Goal: Transaction & Acquisition: Download file/media

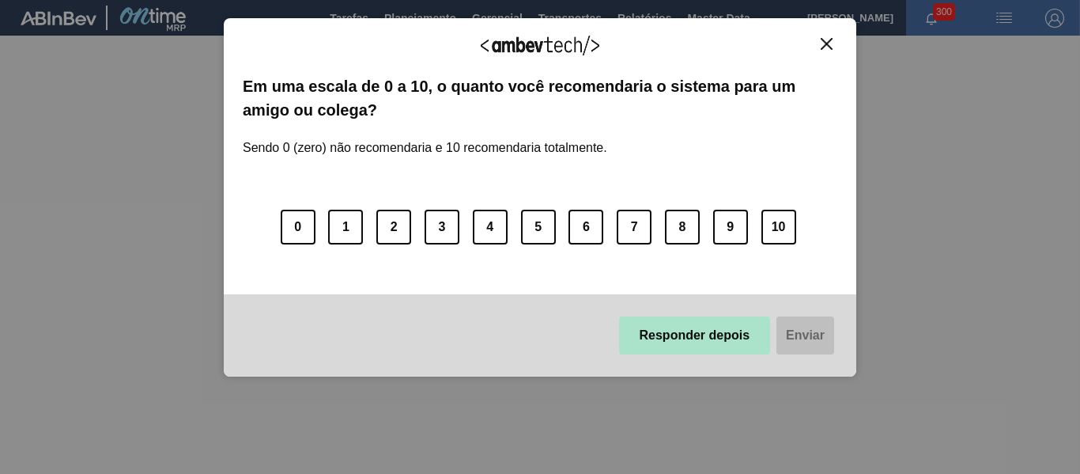
click at [716, 335] on button "Responder depois" at bounding box center [695, 335] width 152 height 38
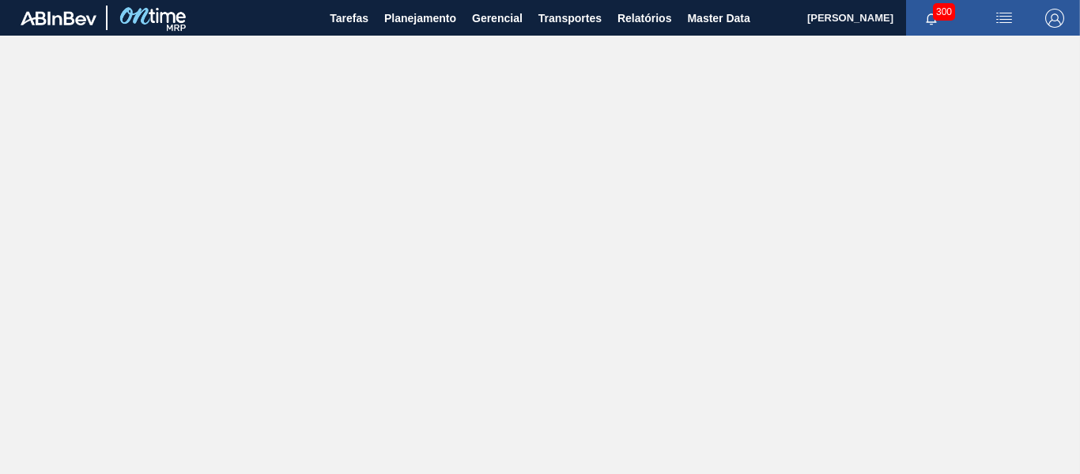
click at [711, 104] on main "Tarefas Planejamento Gerencial Transportes Relatórios Master Data [PERSON_NAME]…" at bounding box center [540, 237] width 1080 height 474
click at [402, 20] on span "Planejamento" at bounding box center [420, 18] width 72 height 19
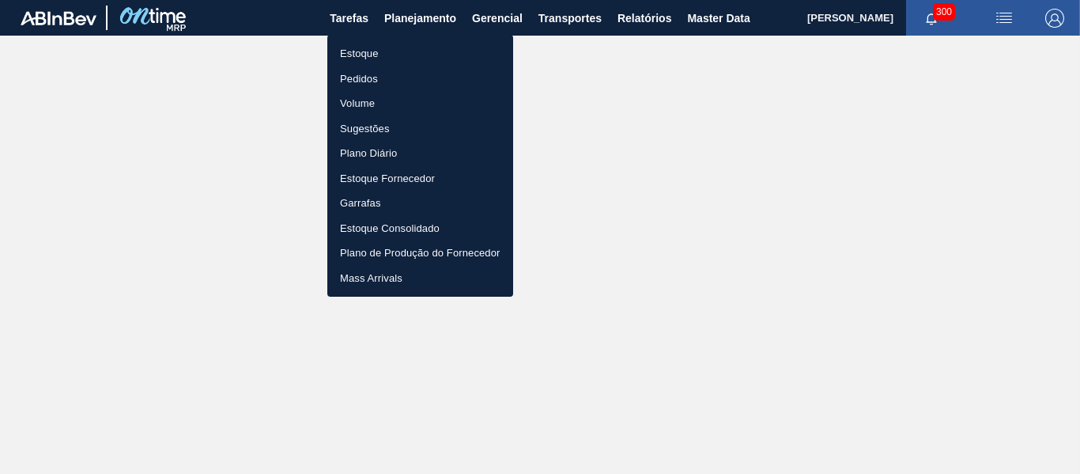
click at [644, 18] on div at bounding box center [540, 237] width 1080 height 474
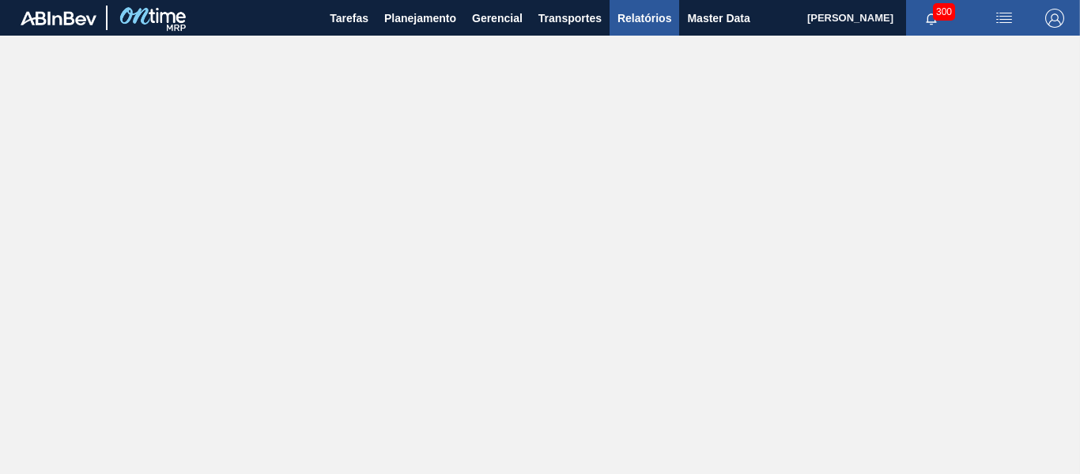
click at [640, 21] on span "Relatórios" at bounding box center [645, 18] width 54 height 19
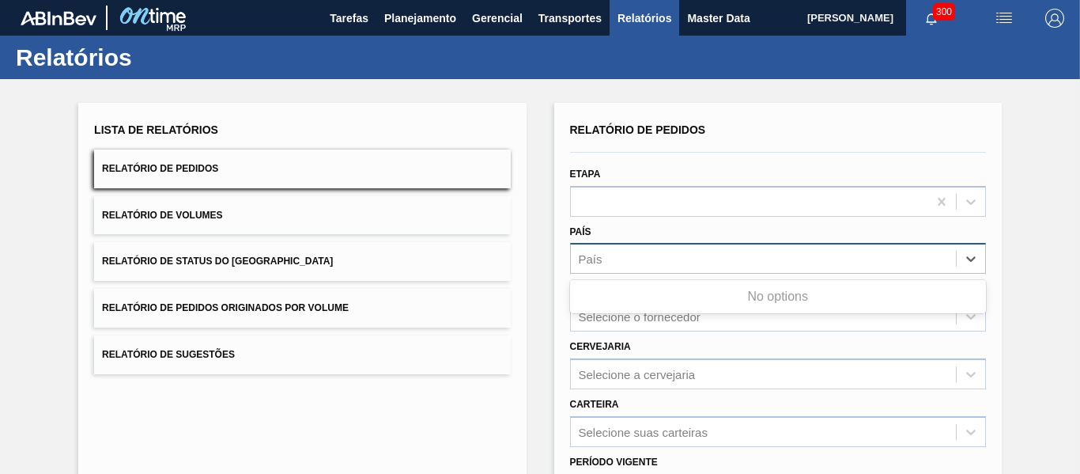
click at [679, 264] on div "País" at bounding box center [763, 258] width 385 height 23
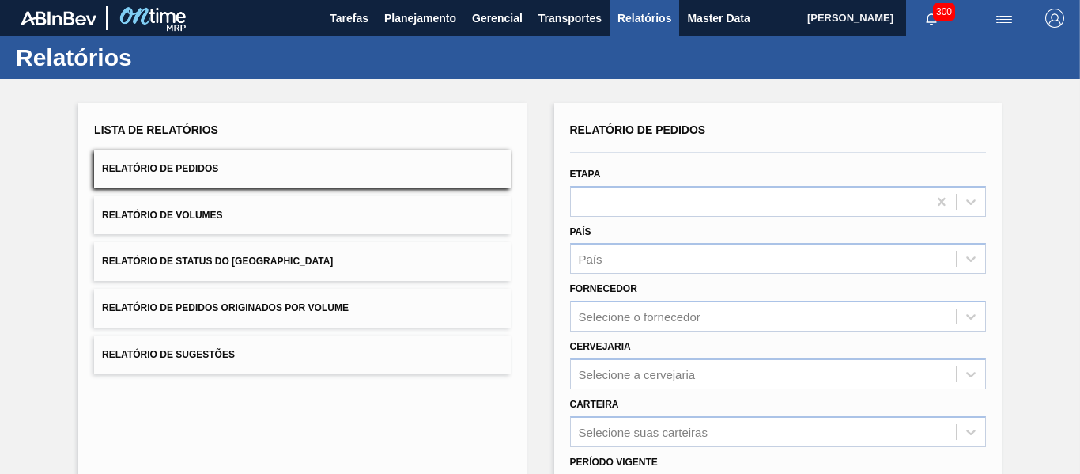
click at [1019, 237] on div "Lista de Relatórios Relatório de Pedidos Relatório de Volumes Relatório de Stat…" at bounding box center [540, 405] width 1080 height 653
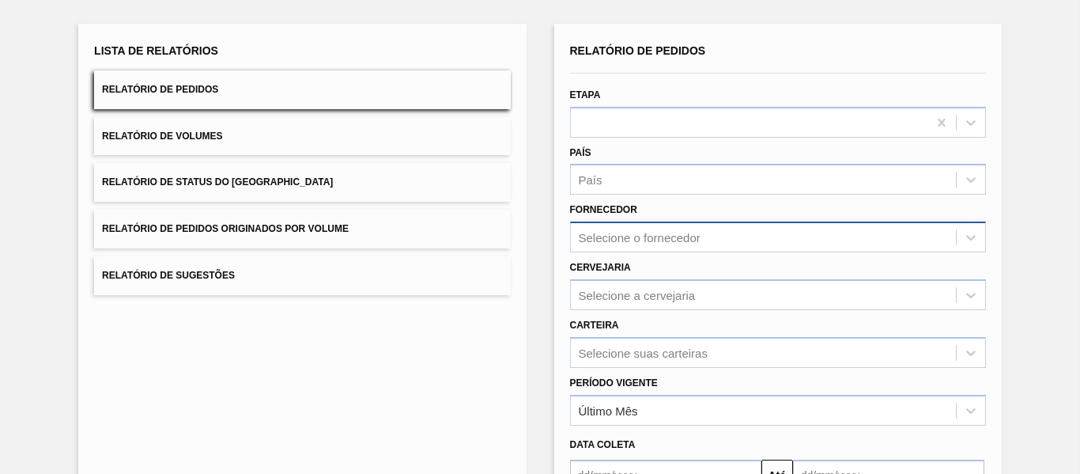
click at [706, 240] on div "Selecione o fornecedor" at bounding box center [778, 236] width 416 height 31
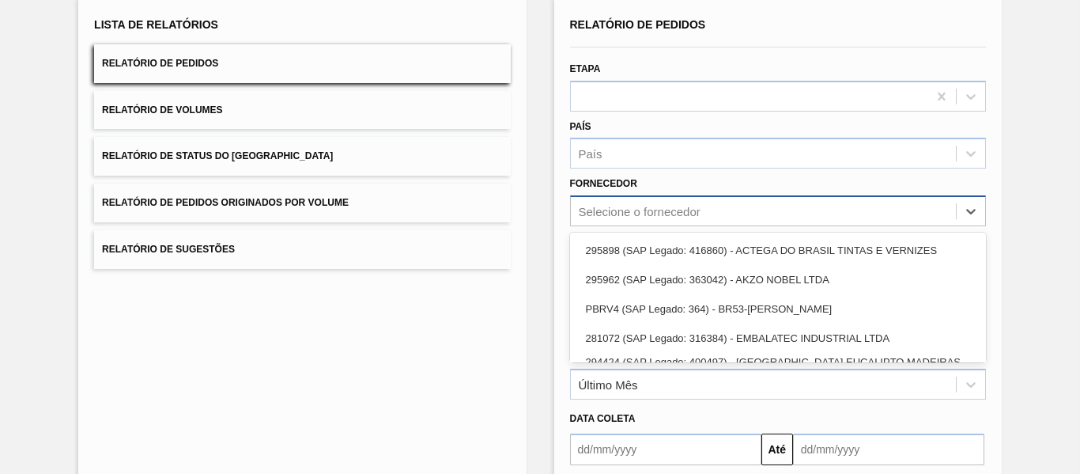
scroll to position [108, 0]
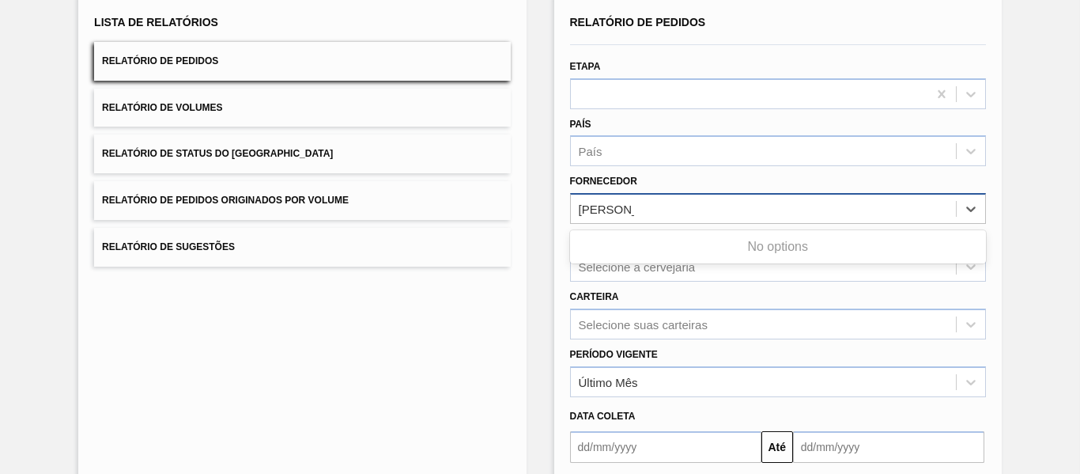
type input "latas mi"
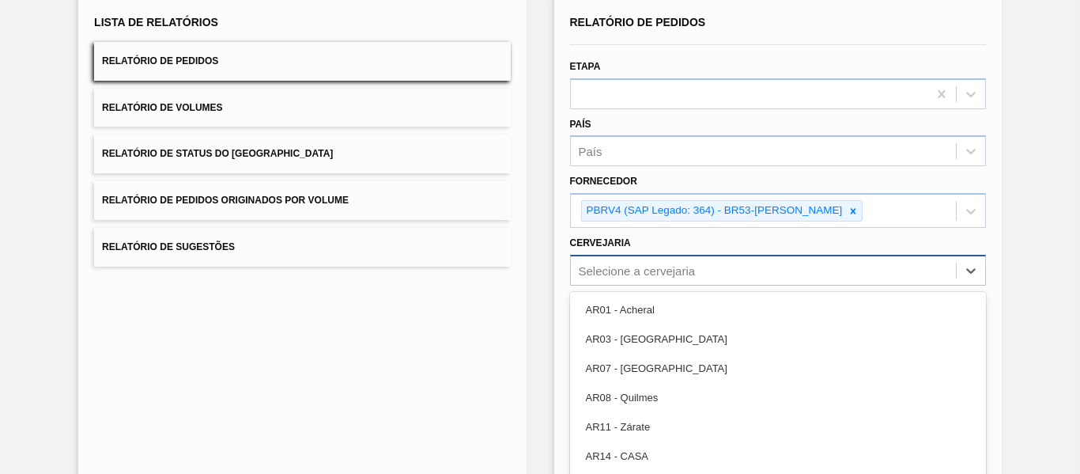
click at [712, 277] on div "option AR03 - Corrientes focused, 2 of 93. 93 results available. Use Up and Dow…" at bounding box center [778, 270] width 416 height 31
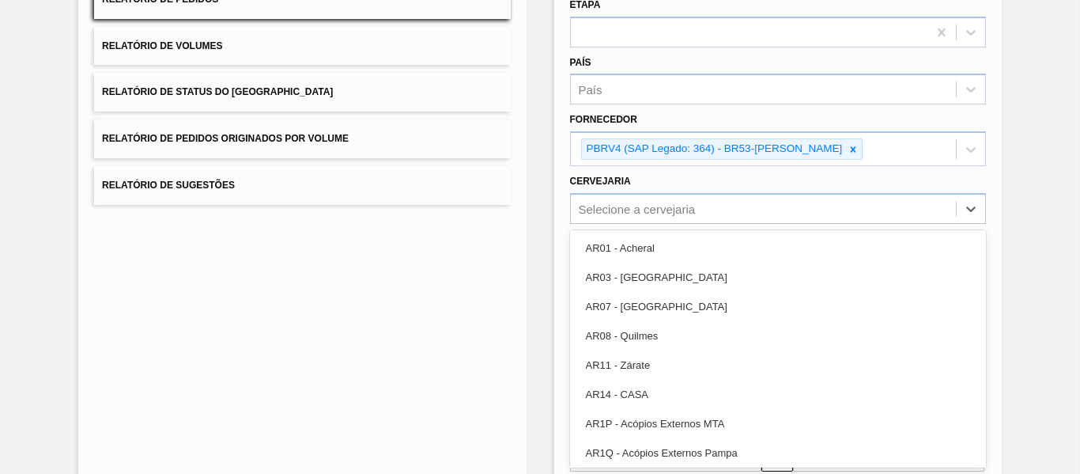
click at [1043, 106] on div "Lista de Relatórios Relatório de Pedidos Relatório de Volumes Relatório de Stat…" at bounding box center [540, 238] width 1080 height 657
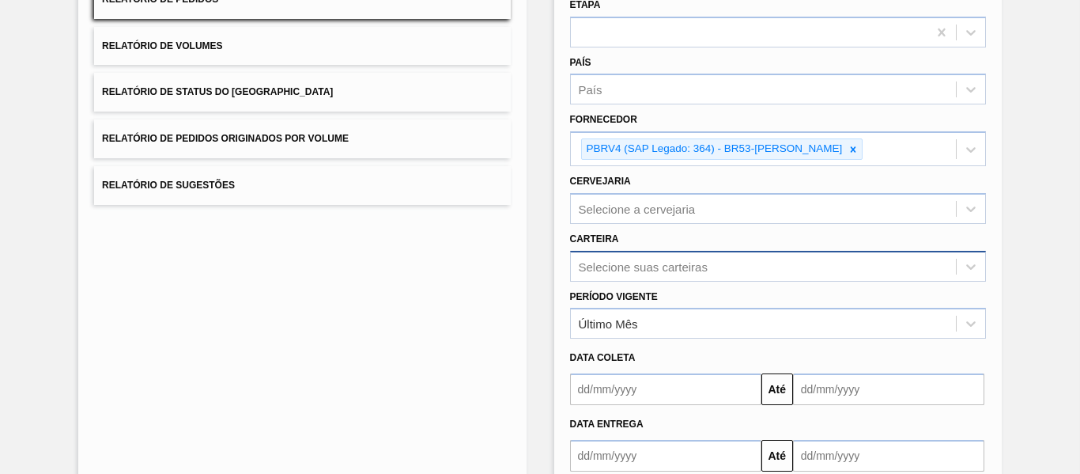
click at [663, 266] on div "Selecione suas carteiras" at bounding box center [778, 266] width 416 height 31
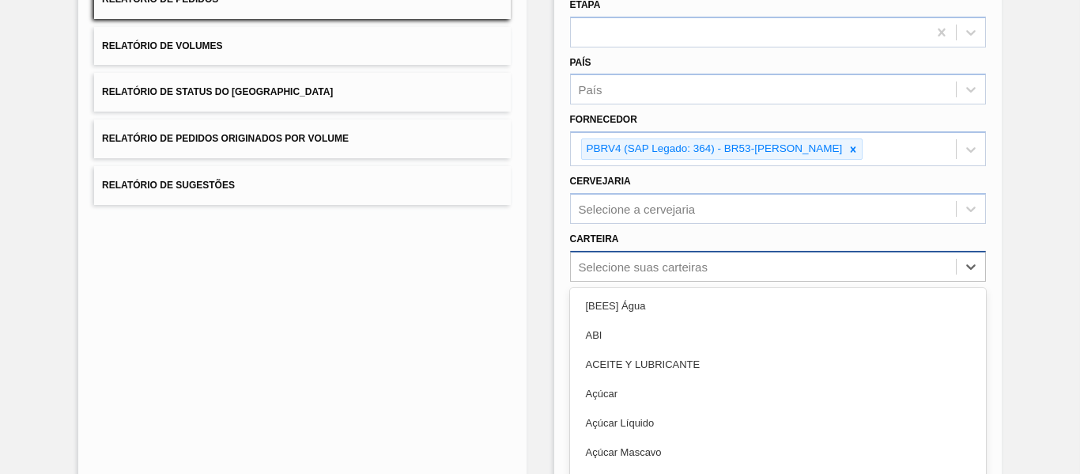
scroll to position [227, 0]
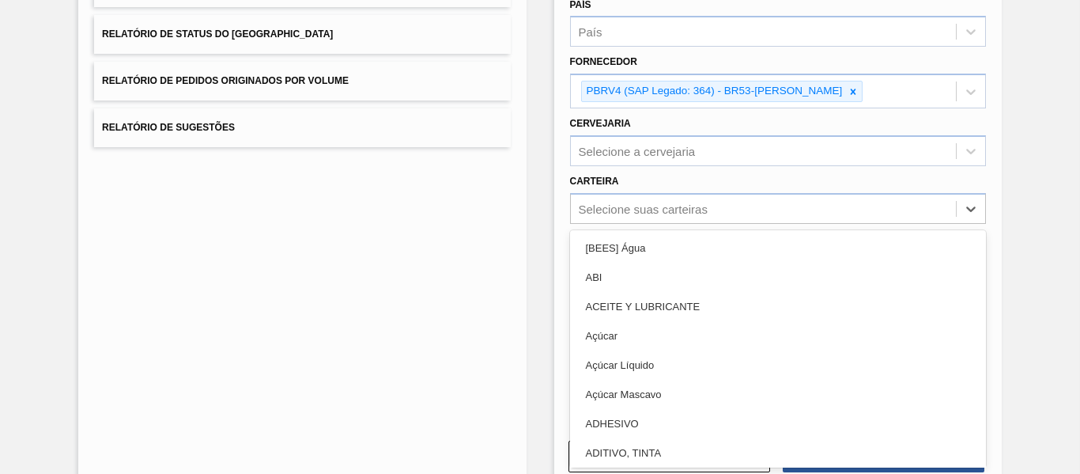
click at [1041, 134] on div "Lista de Relatórios Relatório de Pedidos Relatório de Volumes Relatório de Stat…" at bounding box center [540, 180] width 1080 height 657
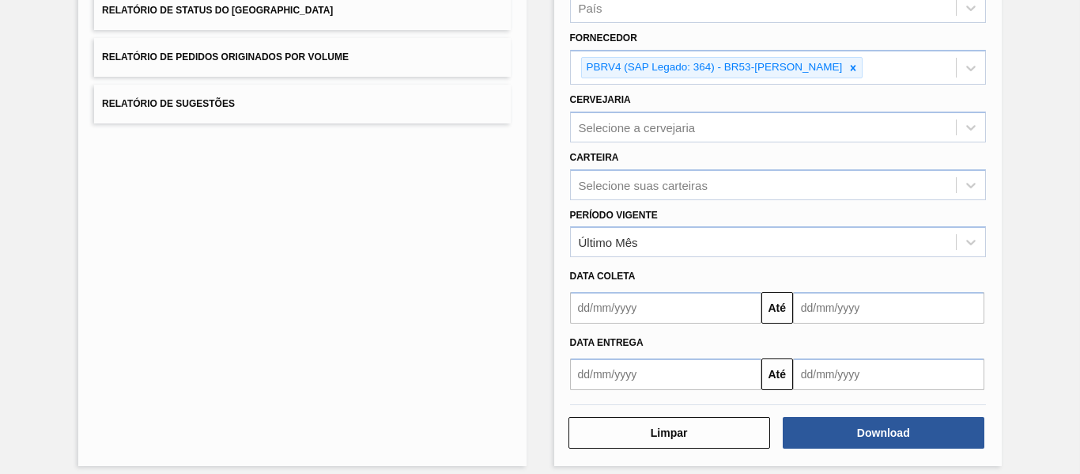
scroll to position [263, 0]
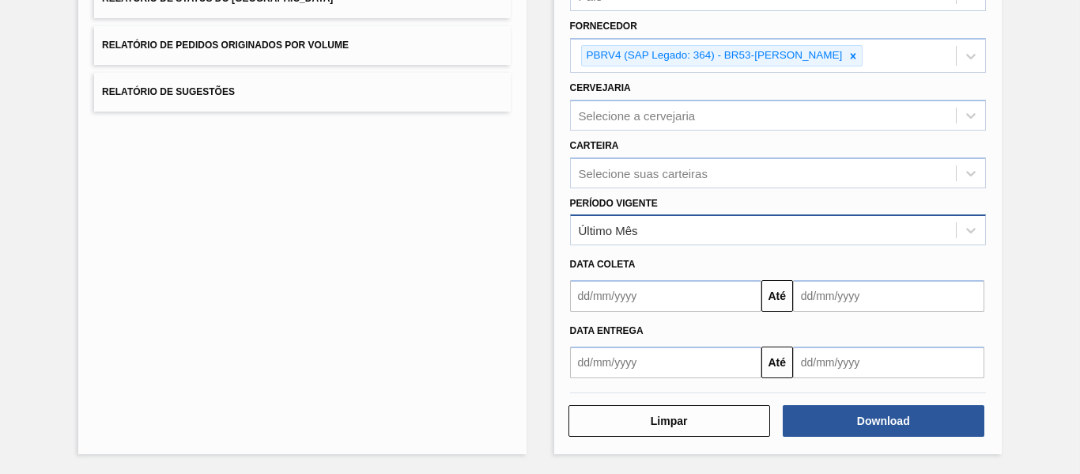
click at [739, 244] on div "Último Mês" at bounding box center [778, 229] width 416 height 31
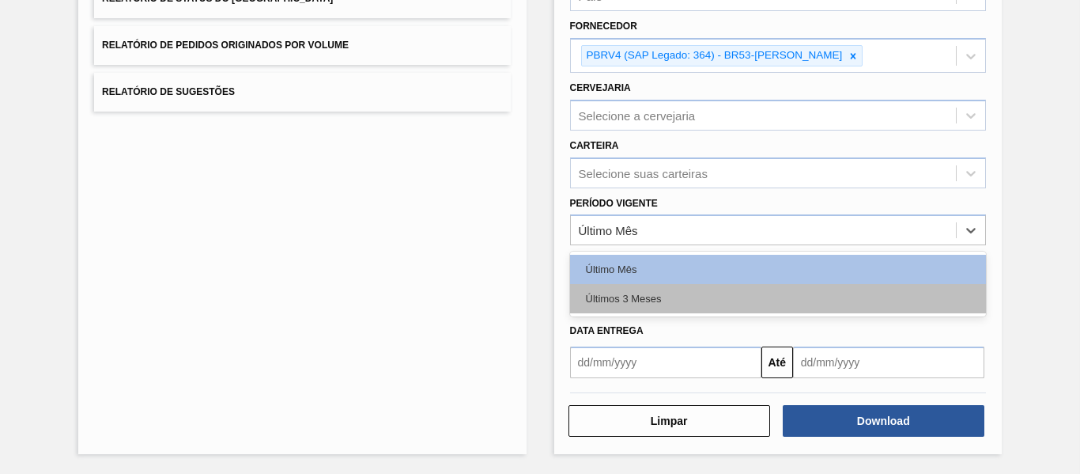
click at [723, 300] on div "Últimos 3 Meses" at bounding box center [778, 298] width 416 height 29
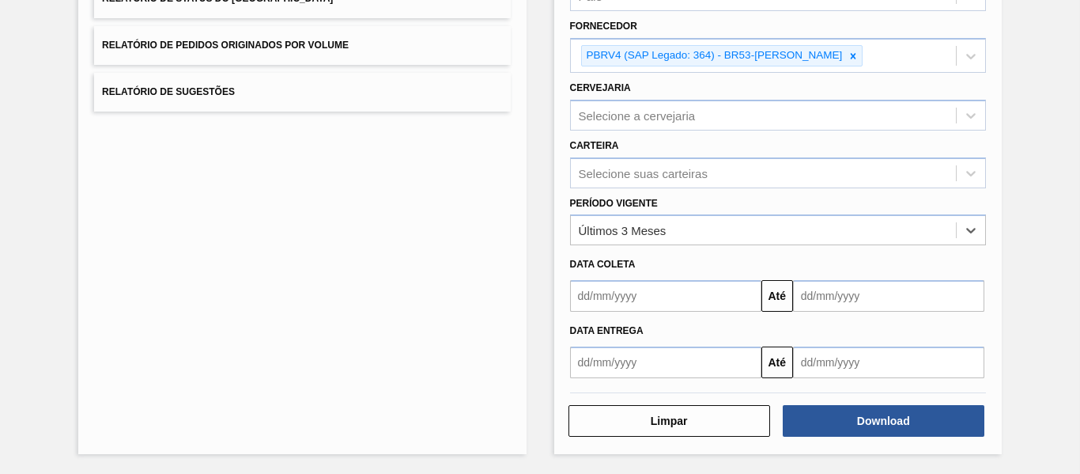
click at [1018, 179] on div "Lista de Relatórios Relatório de Pedidos Relatório de Volumes Relatório de Stat…" at bounding box center [540, 145] width 1080 height 657
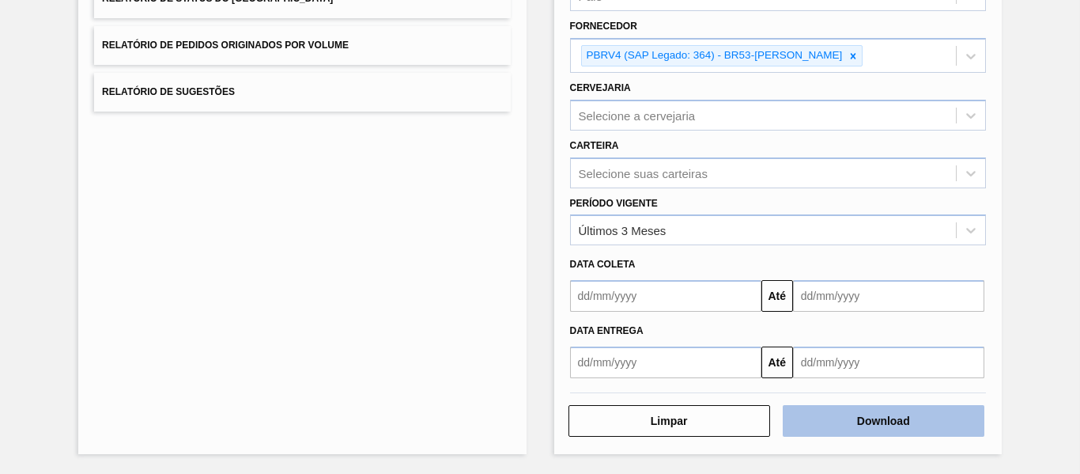
click at [883, 419] on button "Download" at bounding box center [884, 421] width 202 height 32
click at [927, 421] on button "Download" at bounding box center [884, 421] width 202 height 32
